Goal: Task Accomplishment & Management: Use online tool/utility

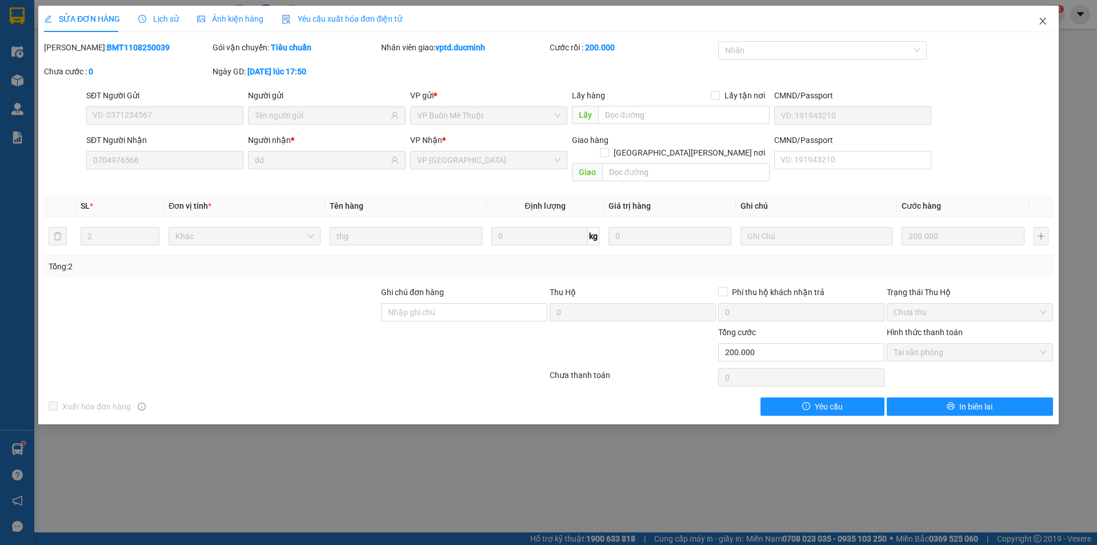
click at [1047, 18] on icon "close" at bounding box center [1043, 21] width 9 height 9
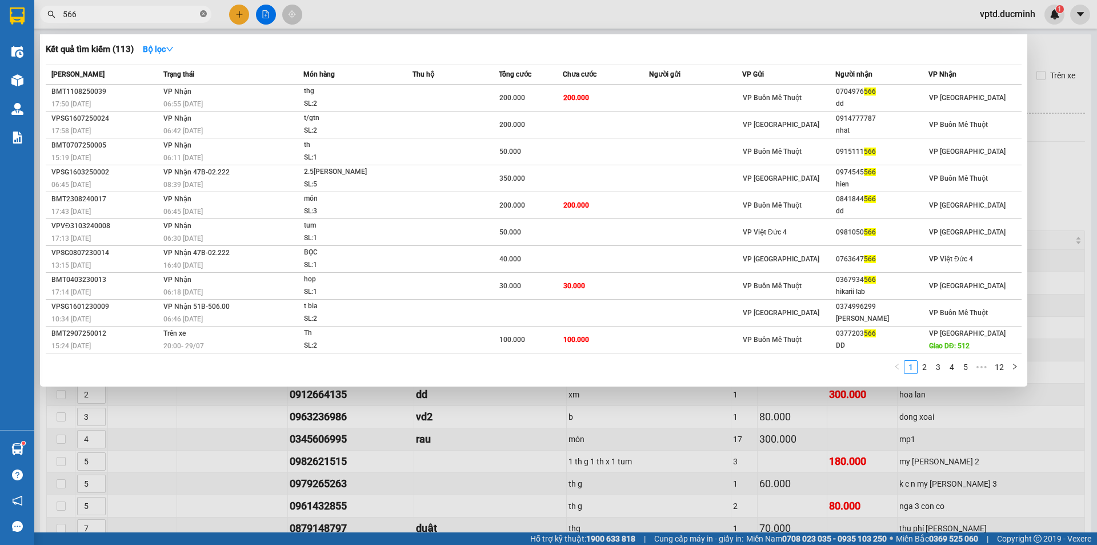
click at [200, 13] on span "566" at bounding box center [125, 14] width 171 height 17
click at [203, 13] on icon "close-circle" at bounding box center [203, 13] width 7 height 7
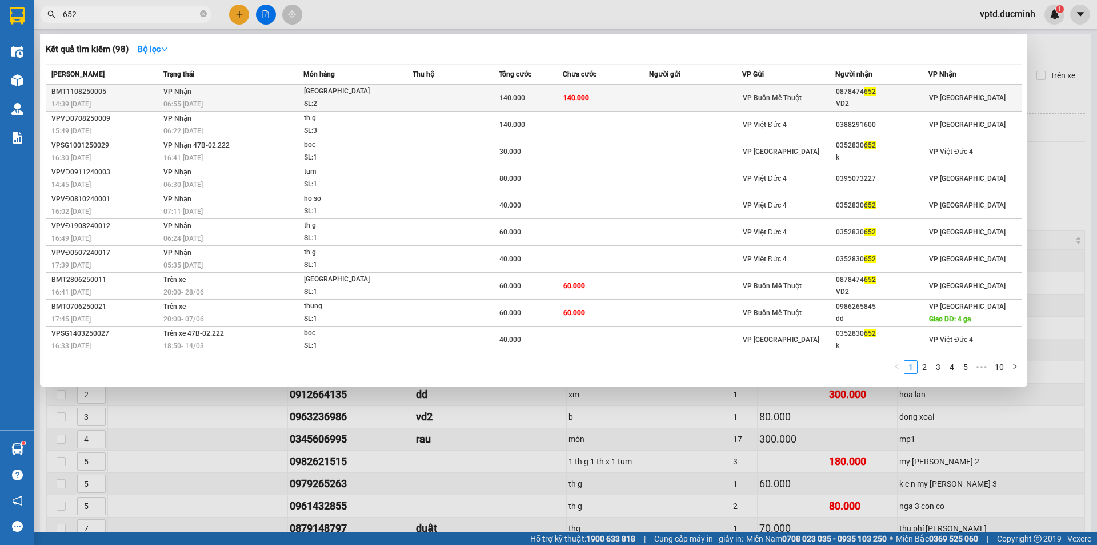
type input "652"
click at [868, 91] on span "652" at bounding box center [870, 91] width 12 height 8
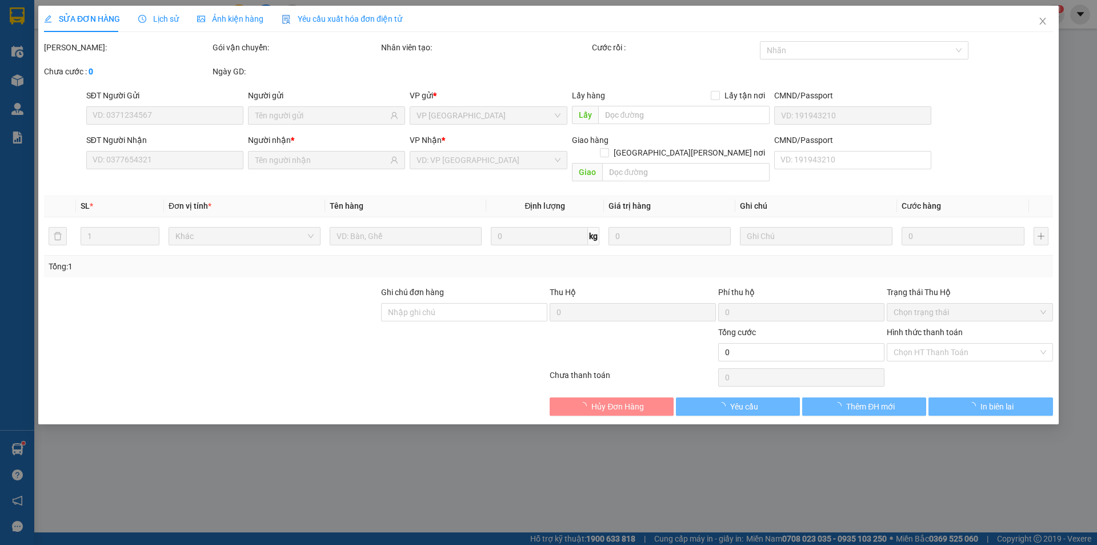
type input "0878474652"
type input "VD2"
type input "140.000"
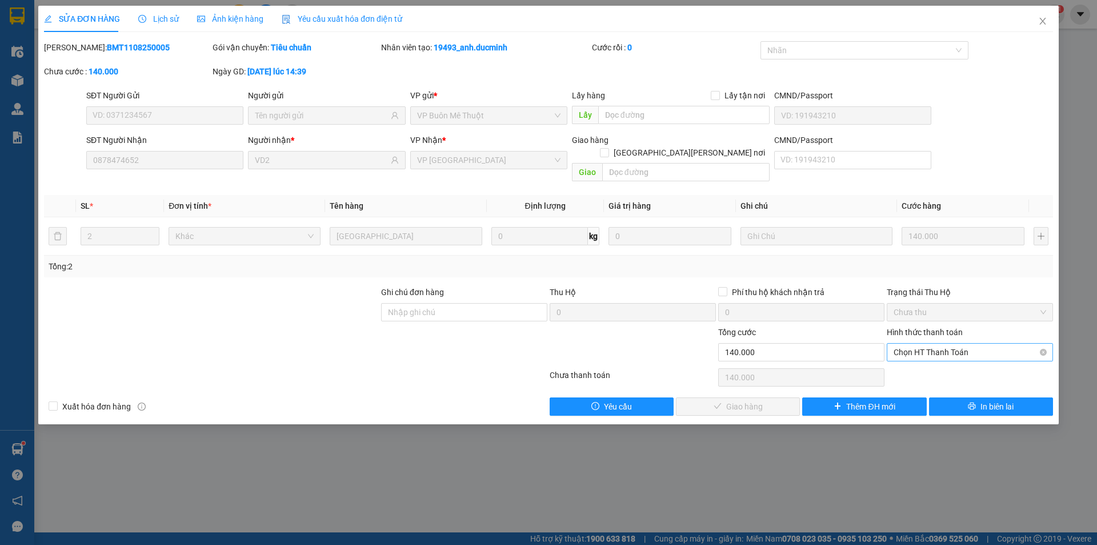
click at [947, 344] on span "Chọn HT Thanh Toán" at bounding box center [970, 352] width 153 height 17
click at [936, 365] on div "Tại văn phòng" at bounding box center [970, 362] width 153 height 13
type input "0"
click at [735, 400] on span "Giao hàng" at bounding box center [745, 406] width 37 height 13
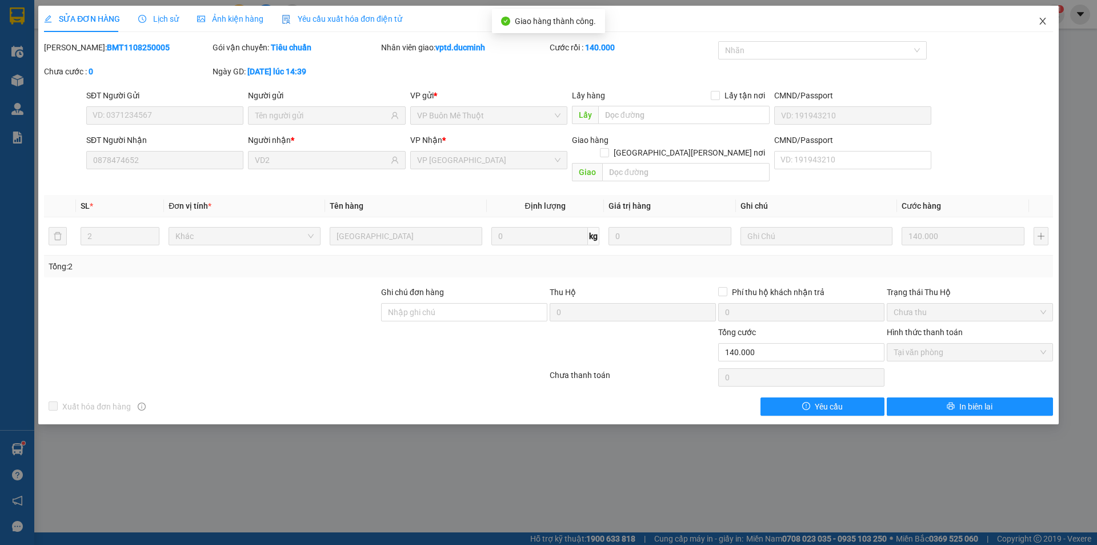
click at [1039, 20] on icon "close" at bounding box center [1043, 21] width 9 height 9
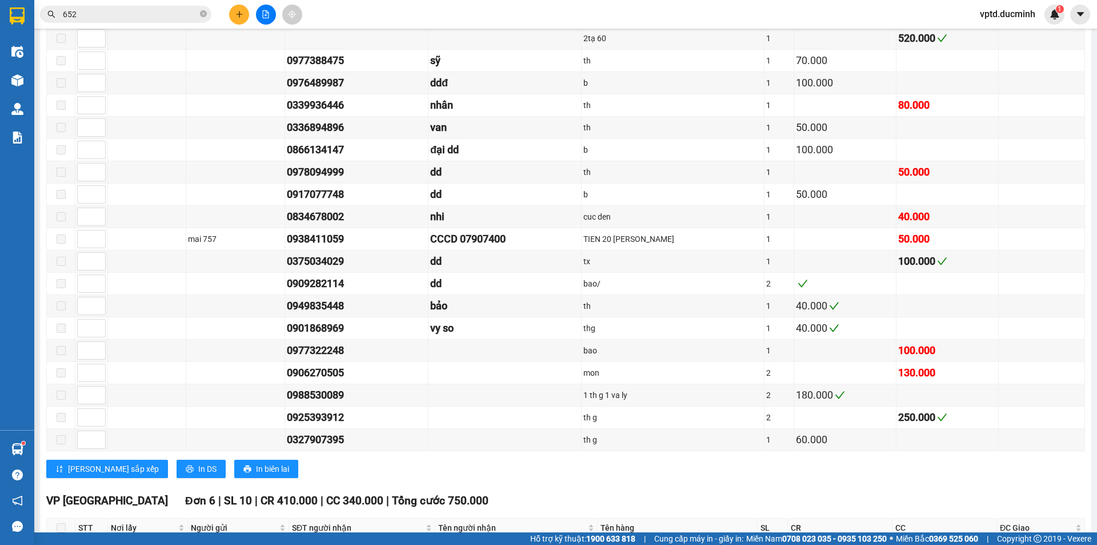
scroll to position [1398, 0]
